Goal: Task Accomplishment & Management: Use online tool/utility

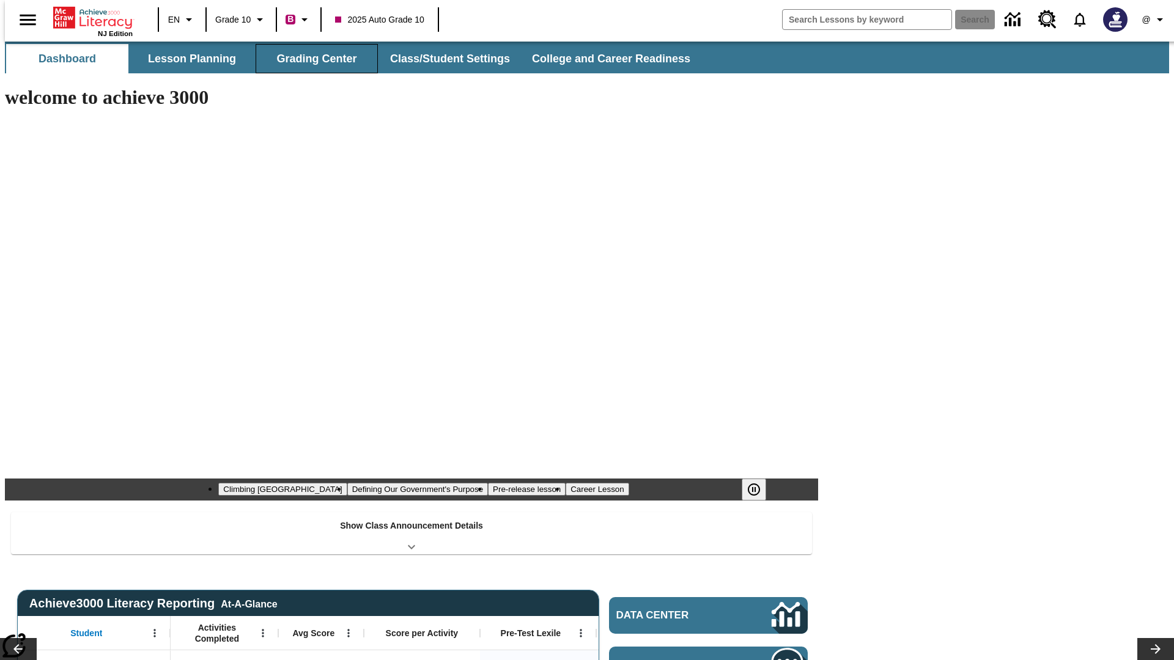
click at [312, 59] on button "Grading Center" at bounding box center [317, 58] width 122 height 29
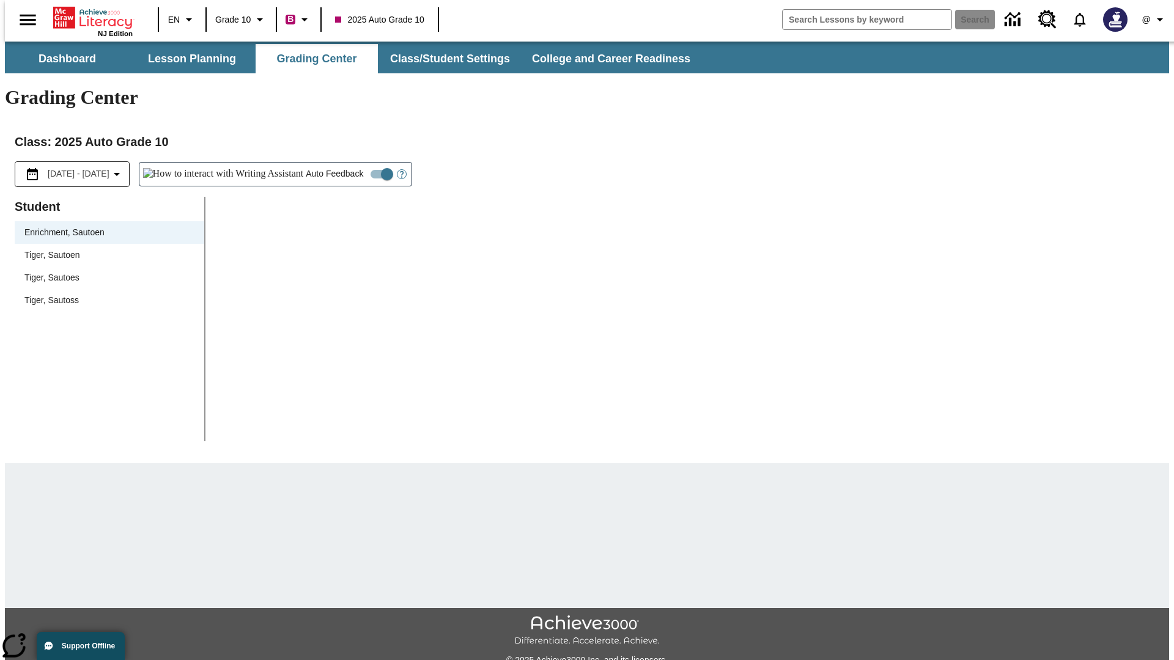
click at [105, 249] on span "Tiger, Sautoen" at bounding box center [109, 255] width 170 height 13
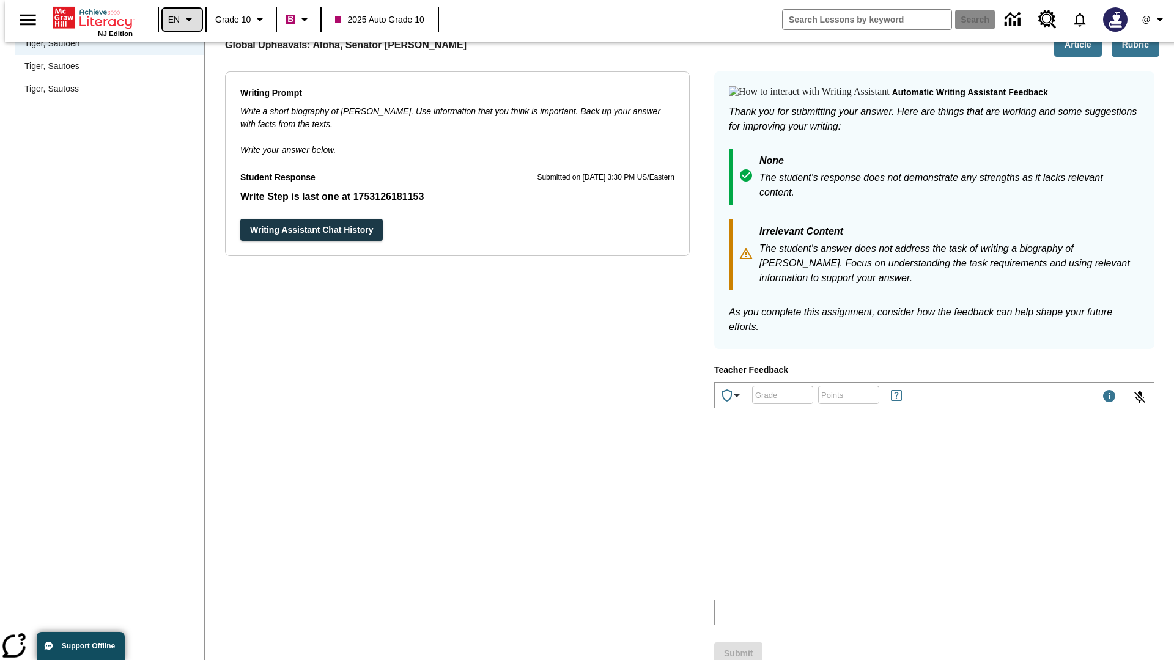
click at [182, 20] on icon "Language: EN, Select a language" at bounding box center [189, 19] width 15 height 15
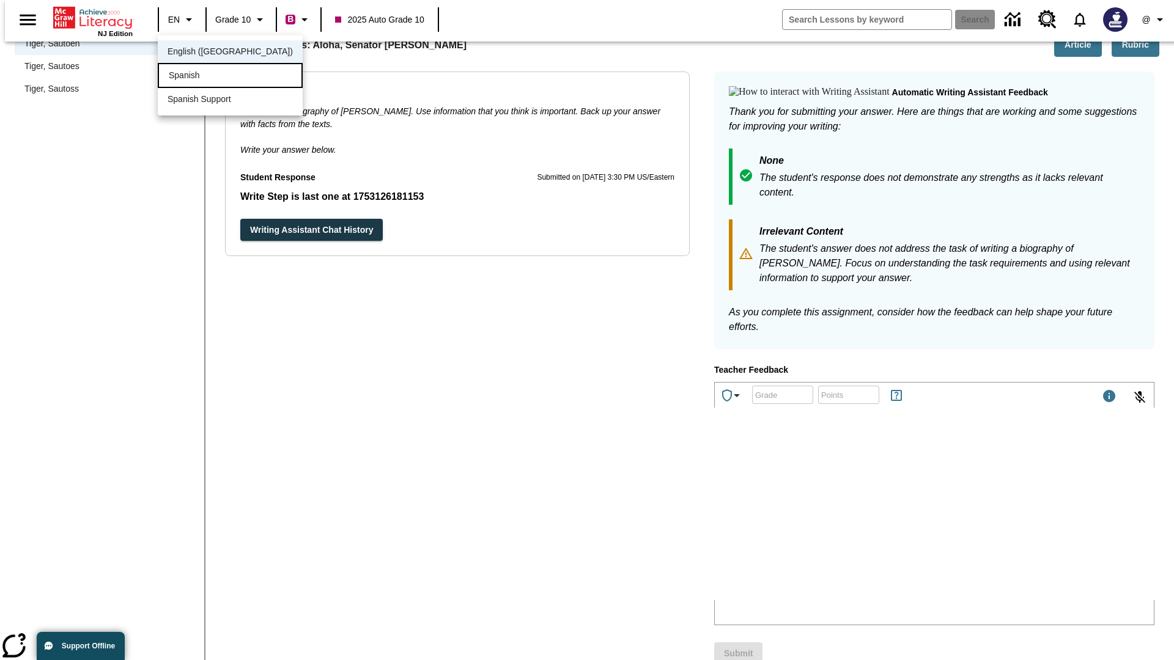
click at [204, 76] on div "Spanish" at bounding box center [230, 75] width 145 height 25
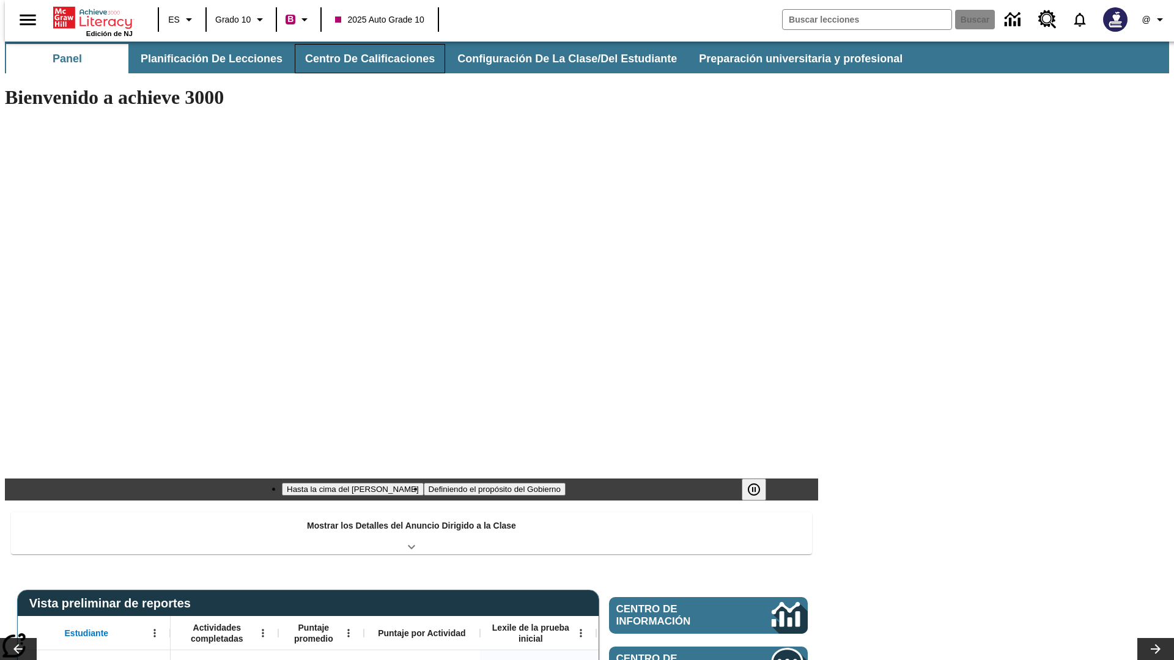
click at [359, 59] on button "Centro de calificaciones" at bounding box center [370, 58] width 150 height 29
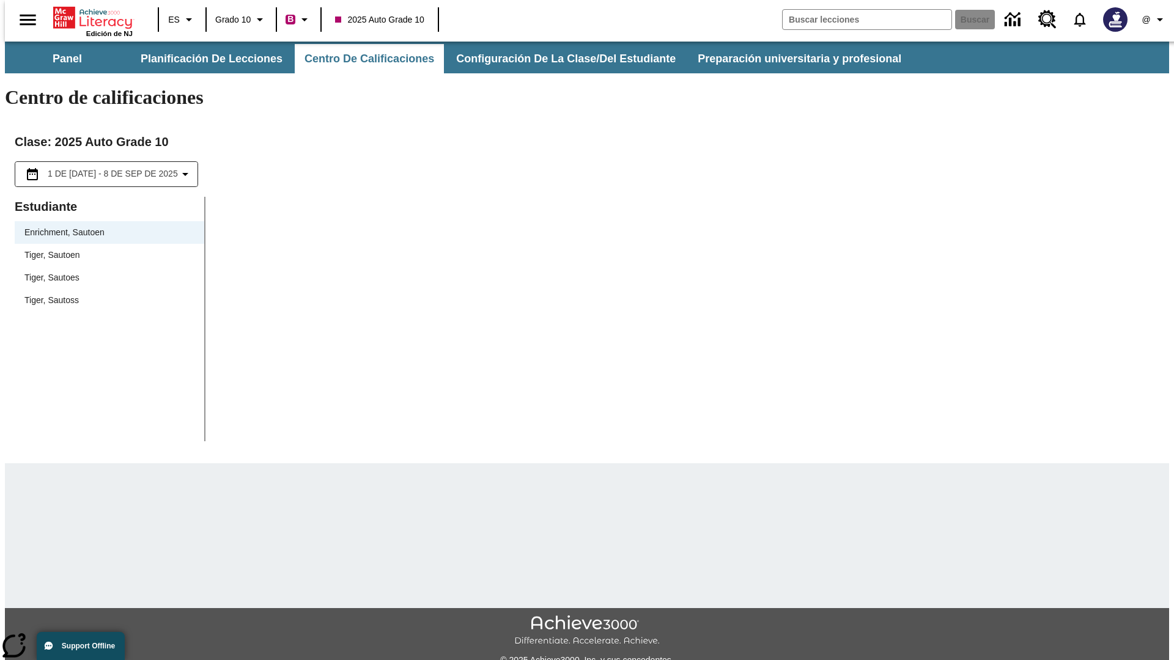
click at [105, 249] on span "Tiger, Sautoen" at bounding box center [109, 255] width 170 height 13
